Goal: Book appointment/travel/reservation

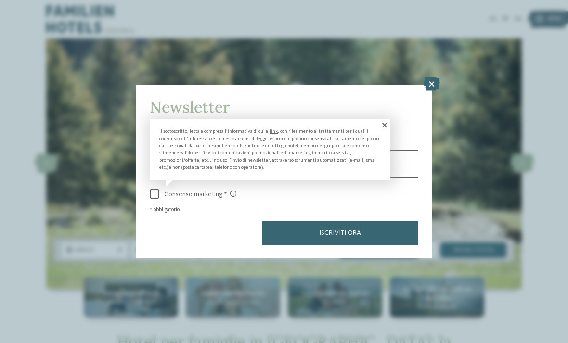
click at [387, 119] on span at bounding box center [383, 125] width 13 height 12
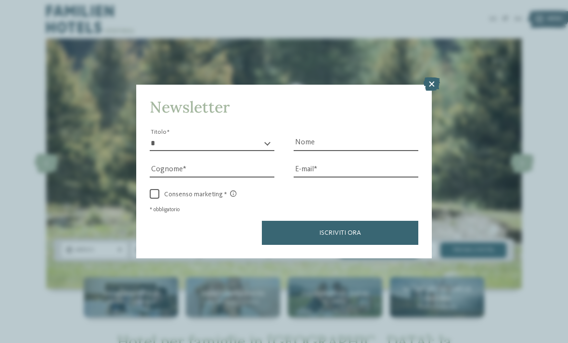
click at [429, 77] on icon at bounding box center [432, 83] width 16 height 13
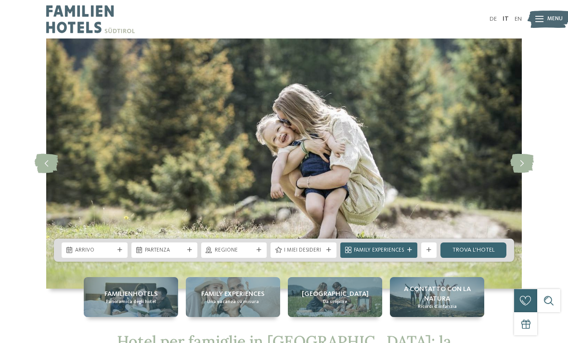
click at [108, 247] on span "Arrivo" at bounding box center [94, 251] width 39 height 8
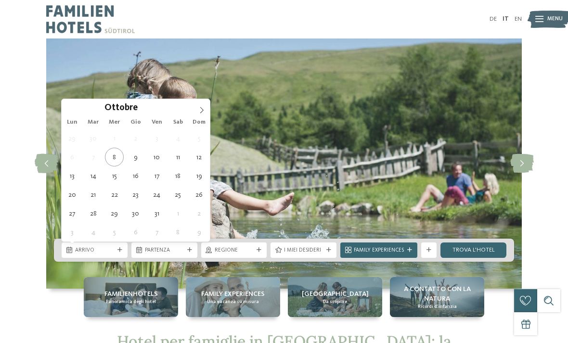
click at [203, 112] on icon at bounding box center [201, 110] width 7 height 7
click at [202, 110] on icon at bounding box center [201, 110] width 3 height 6
click at [205, 110] on icon at bounding box center [201, 110] width 7 height 7
type input "****"
type div "[DATE]"
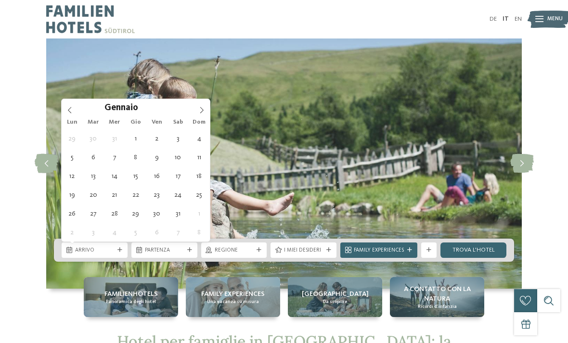
type input "****"
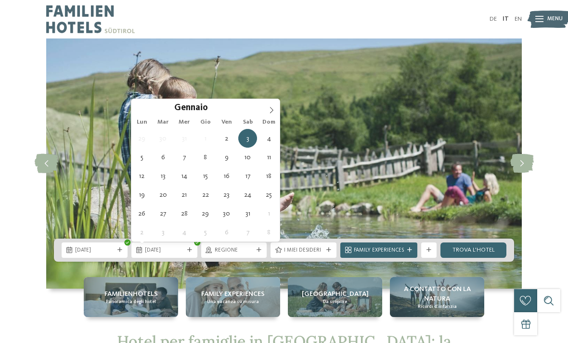
type div "[DATE]"
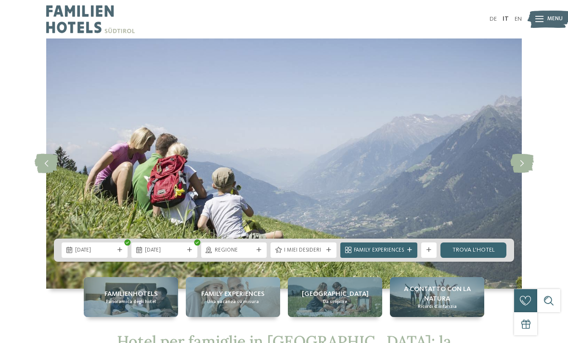
click at [491, 249] on link "trova l’hotel" at bounding box center [473, 250] width 66 height 15
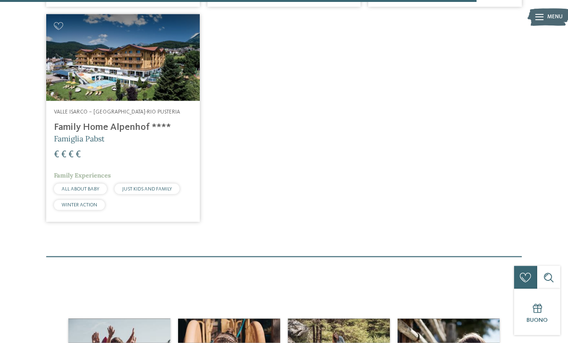
scroll to position [1496, 0]
